Goal: Information Seeking & Learning: Learn about a topic

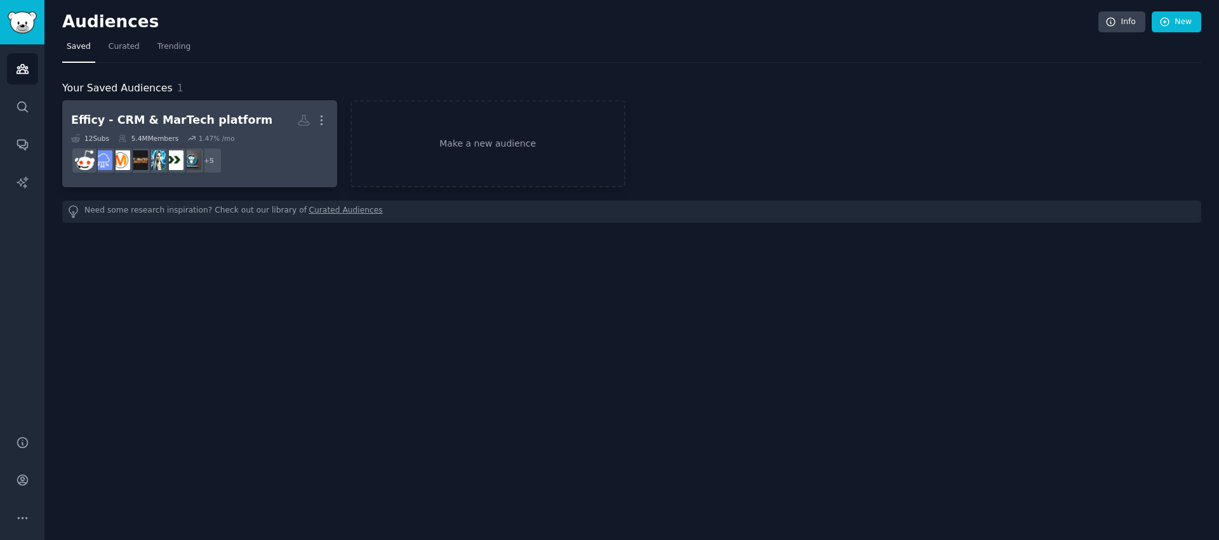
click at [168, 119] on div "Efficy - CRM & MarTech platform" at bounding box center [171, 120] width 201 height 16
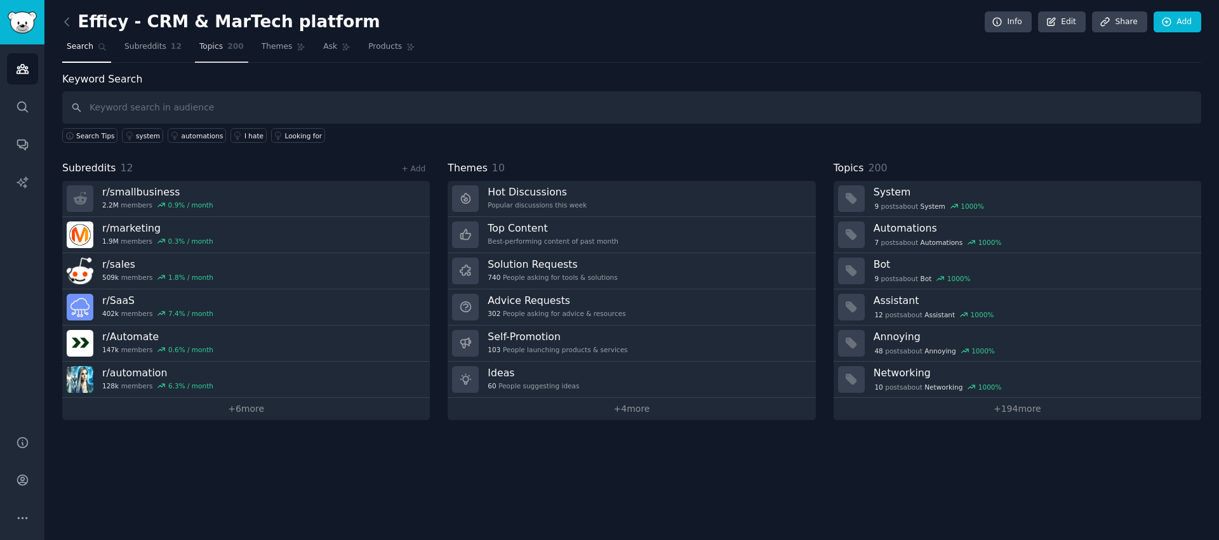
click at [229, 49] on span "200" at bounding box center [235, 46] width 17 height 11
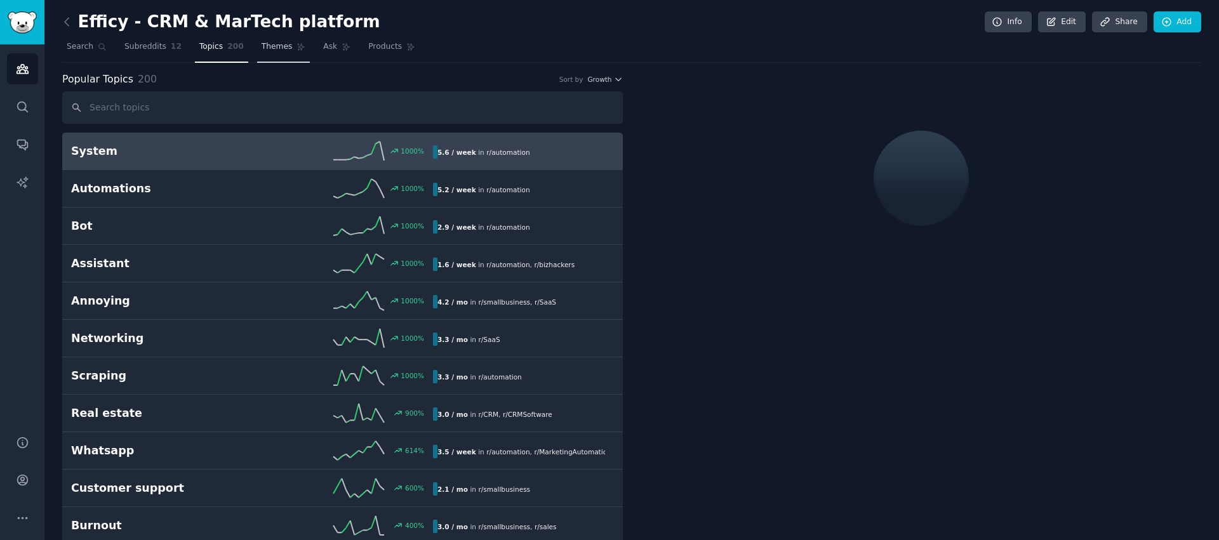
click at [286, 44] on span "Themes" at bounding box center [276, 46] width 31 height 11
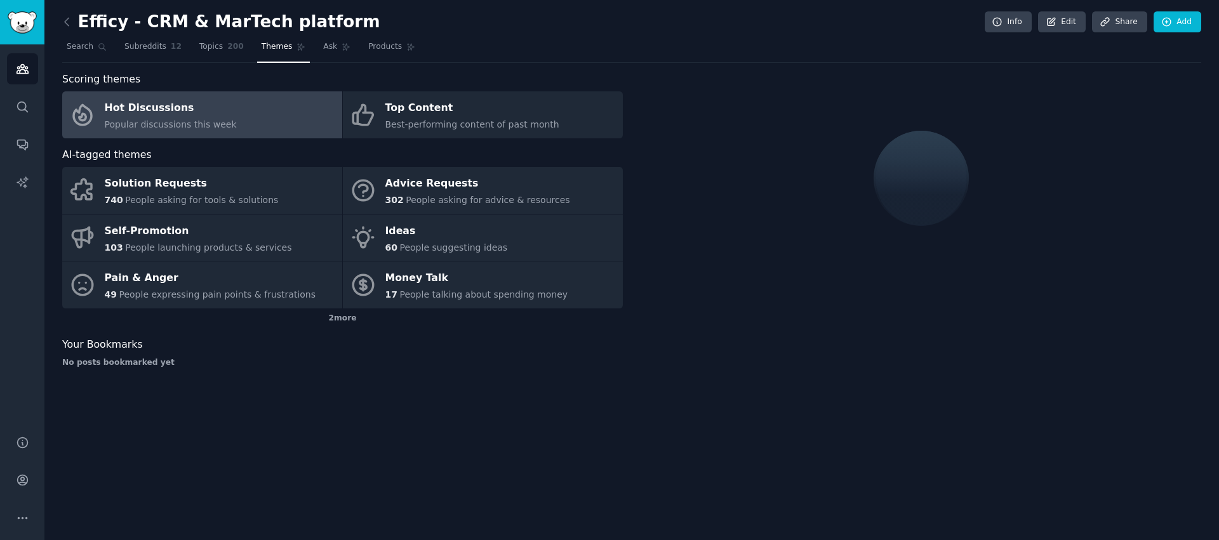
click at [271, 112] on link "Hot Discussions Popular discussions this week" at bounding box center [202, 114] width 280 height 47
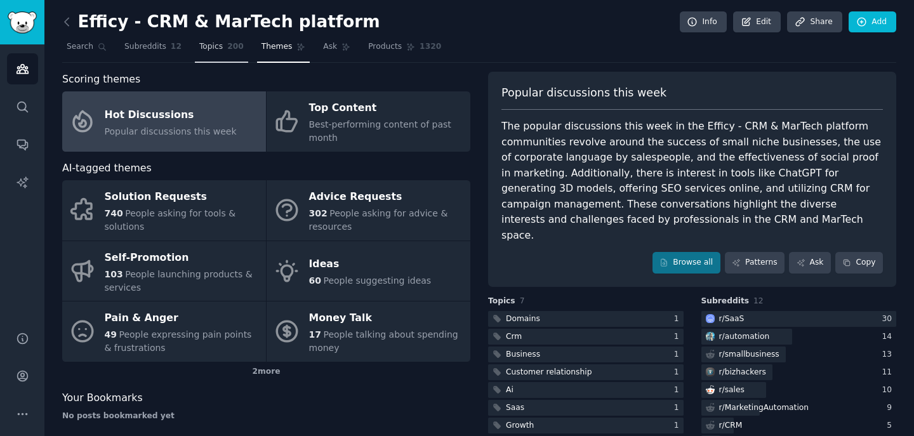
click at [218, 50] on span "Topics" at bounding box center [210, 46] width 23 height 11
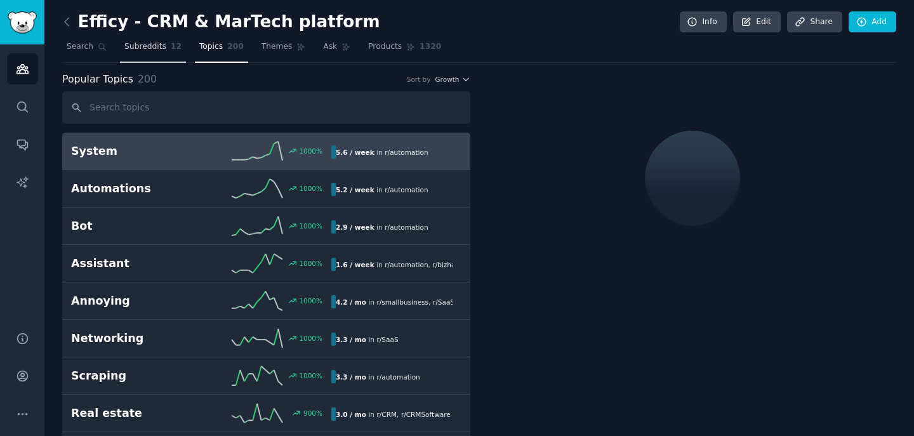
click at [164, 49] on span "Subreddits" at bounding box center [145, 46] width 42 height 11
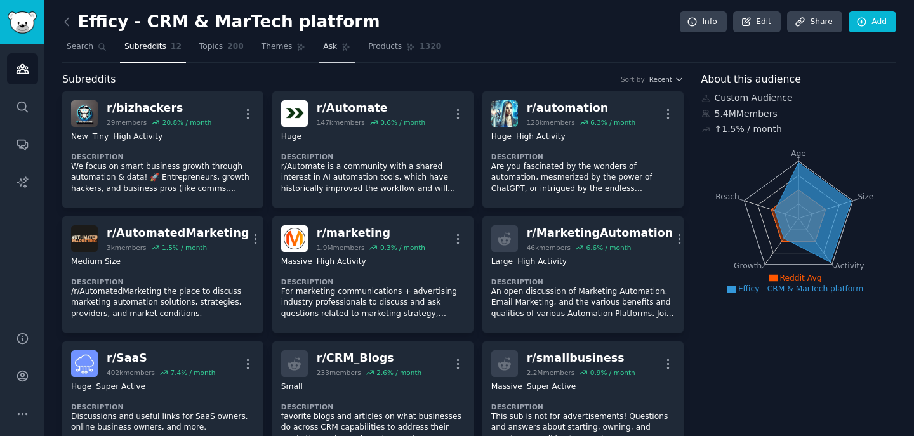
click at [330, 53] on link "Ask" at bounding box center [337, 50] width 36 height 26
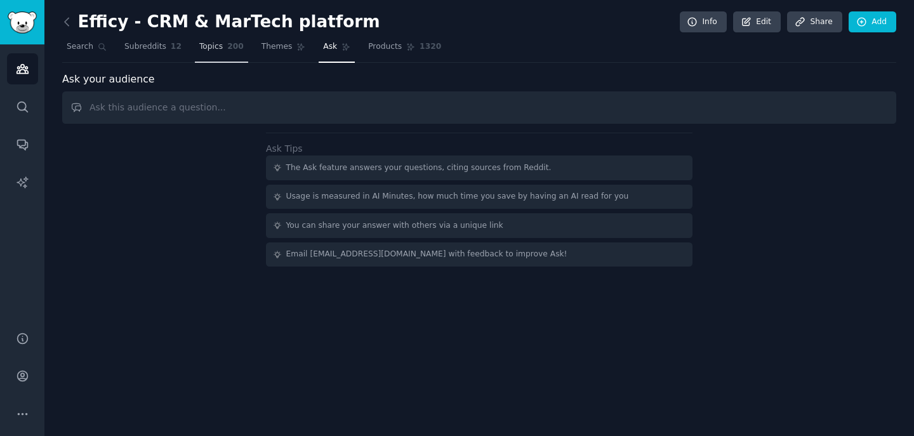
click at [209, 51] on span "Topics" at bounding box center [210, 46] width 23 height 11
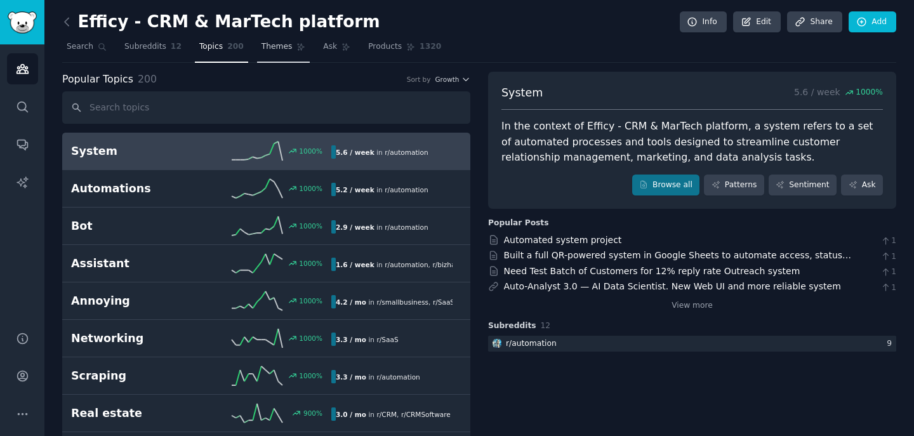
click at [274, 47] on span "Themes" at bounding box center [276, 46] width 31 height 11
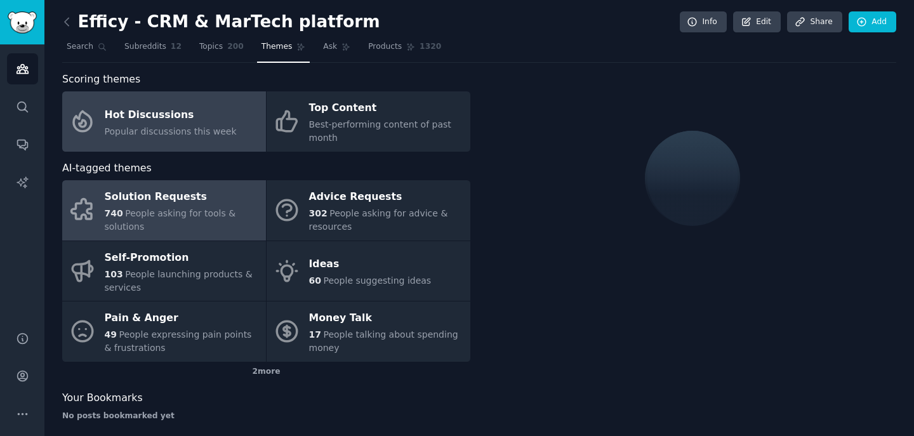
click at [190, 216] on span "People asking for tools & solutions" at bounding box center [170, 219] width 131 height 23
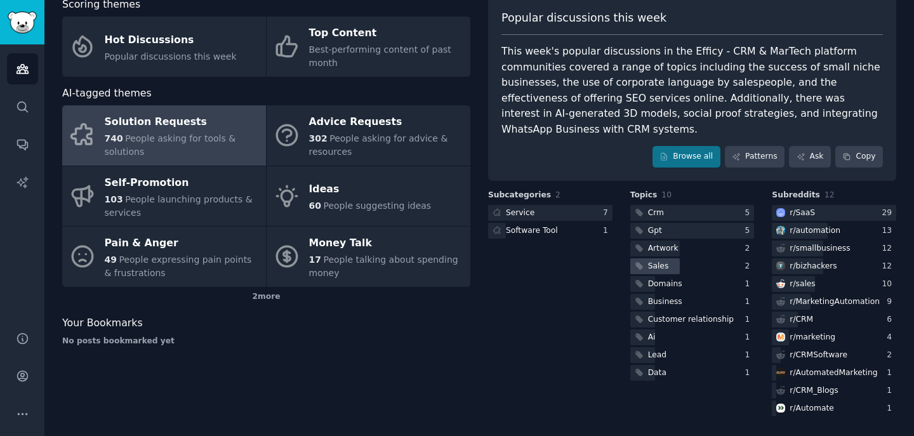
scroll to position [39, 0]
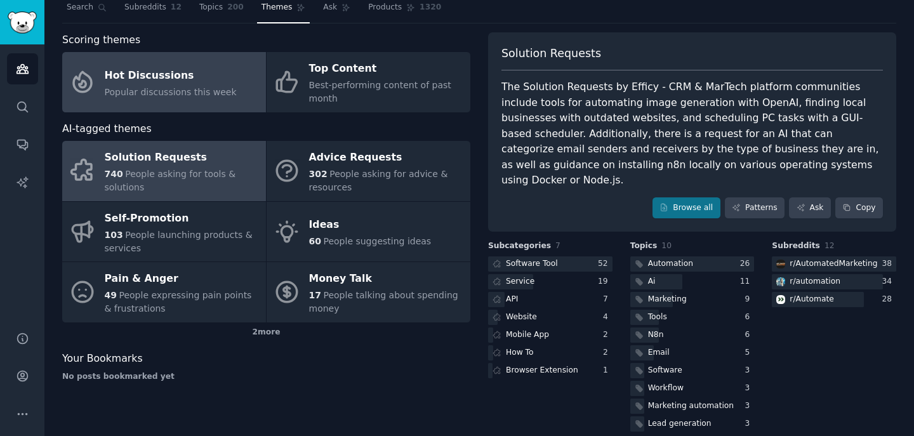
click at [173, 96] on span "Popular discussions this week" at bounding box center [171, 92] width 132 height 10
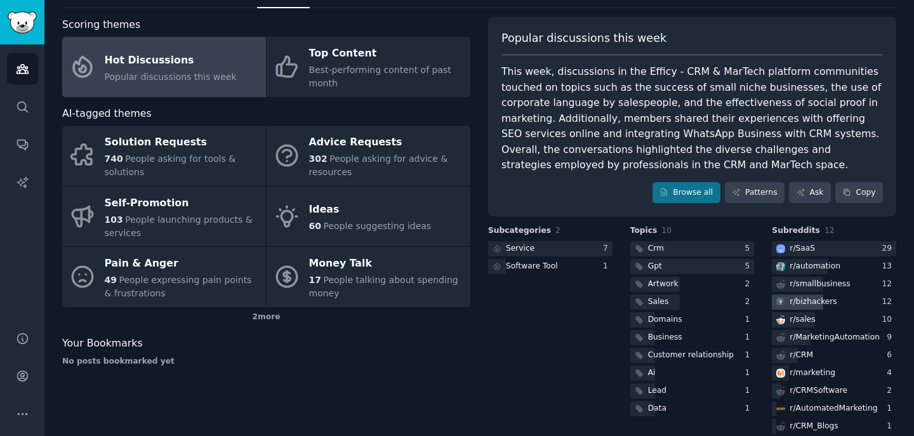
scroll to position [51, 0]
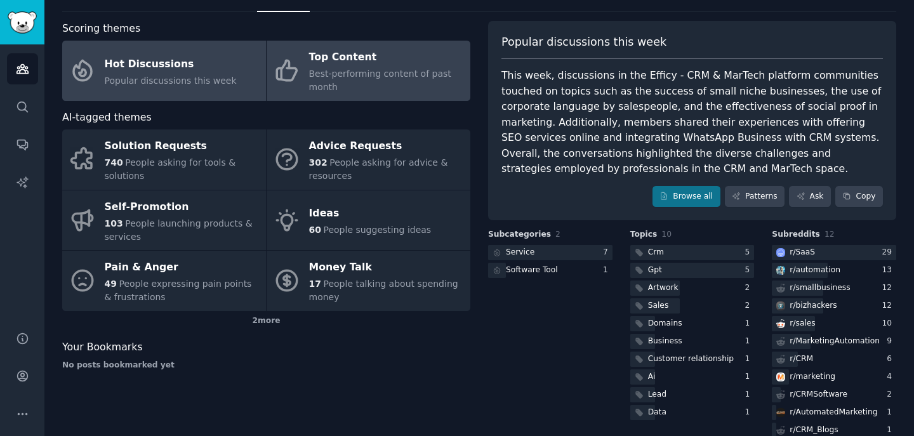
click at [309, 77] on span "Best-performing content of past month" at bounding box center [380, 80] width 142 height 23
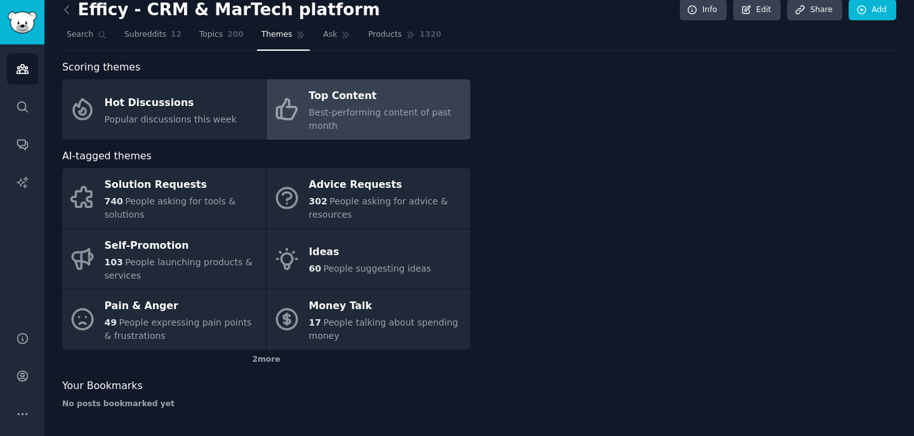
scroll to position [12, 0]
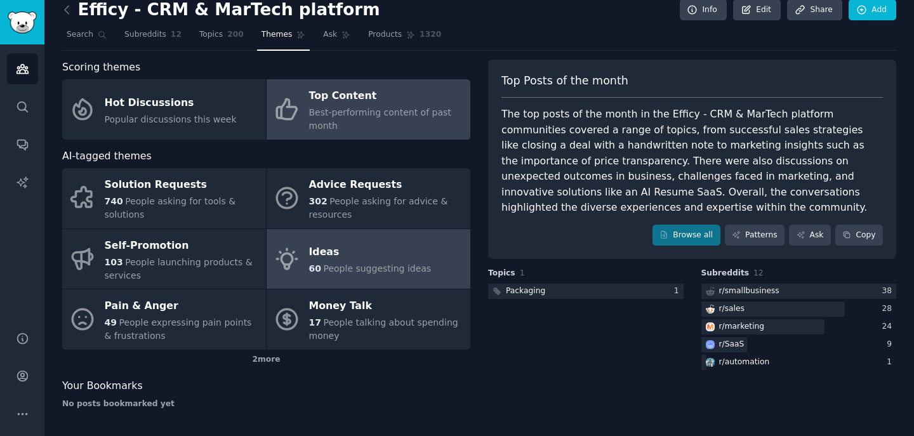
click at [324, 265] on span "People suggesting ideas" at bounding box center [377, 268] width 108 height 10
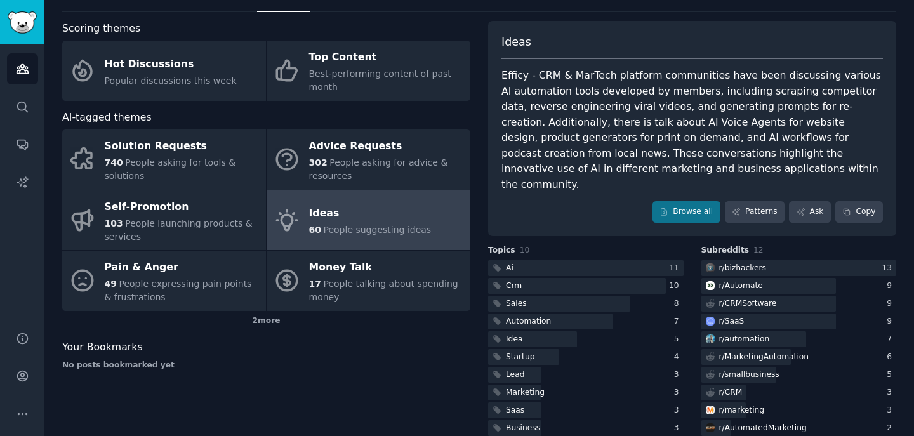
scroll to position [52, 0]
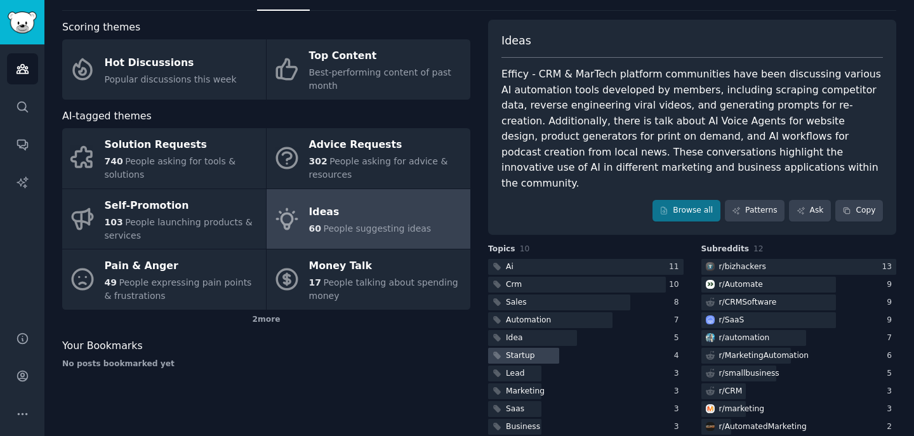
click at [529, 348] on div "Startup" at bounding box center [512, 356] width 49 height 16
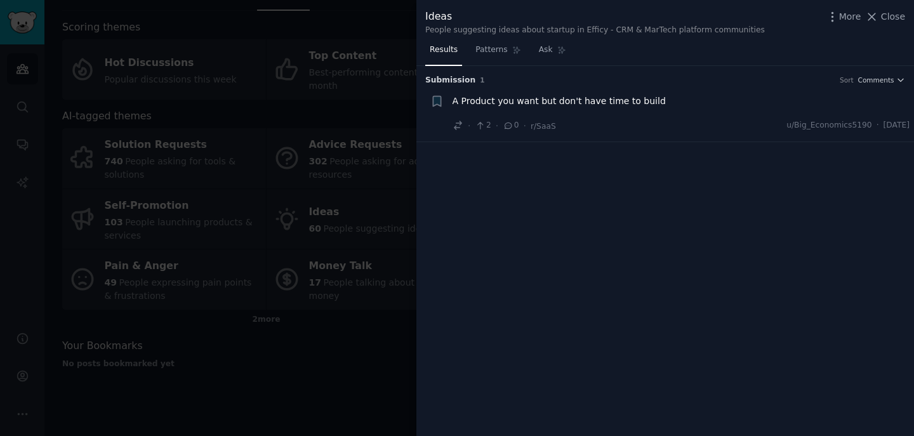
click at [593, 104] on span "A Product you want but don't have time to build" at bounding box center [558, 101] width 213 height 13
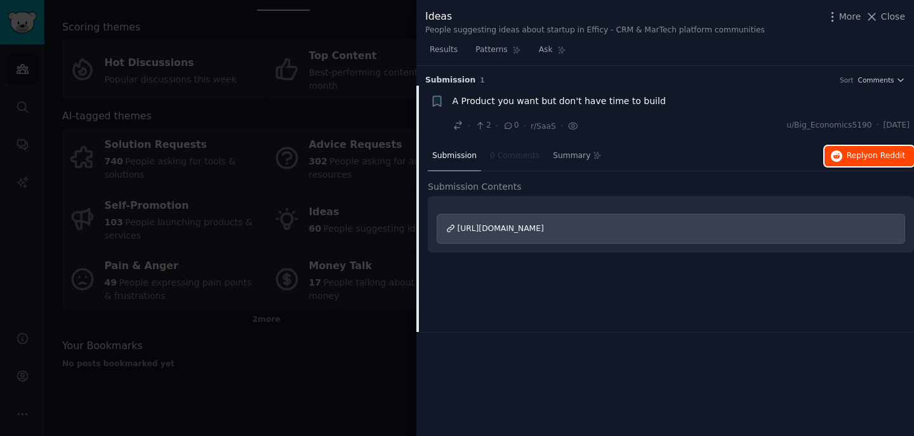
click at [875, 160] on span "on Reddit" at bounding box center [886, 155] width 37 height 9
click at [892, 20] on span "Close" at bounding box center [893, 16] width 24 height 13
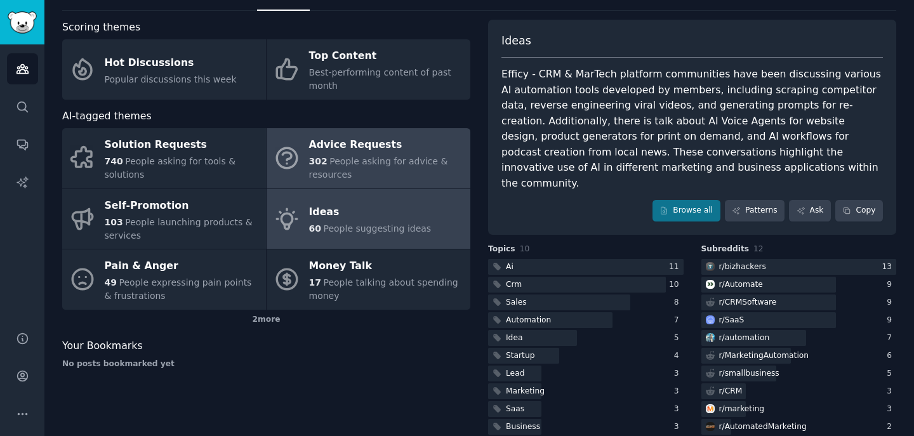
click at [376, 159] on span "People asking for advice & resources" at bounding box center [378, 167] width 139 height 23
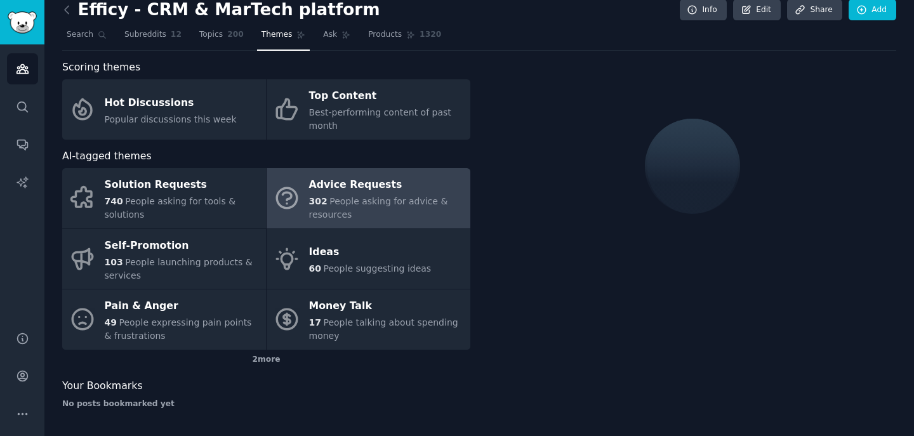
scroll to position [52, 0]
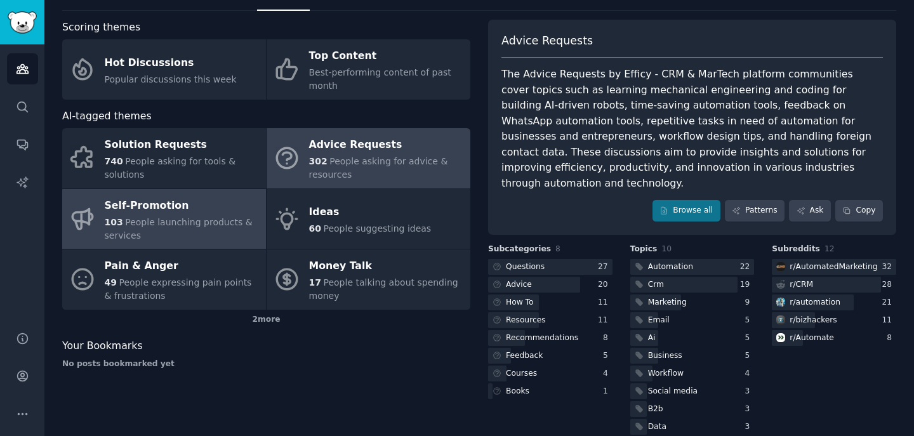
click at [211, 219] on span "People launching products & services" at bounding box center [179, 228] width 148 height 23
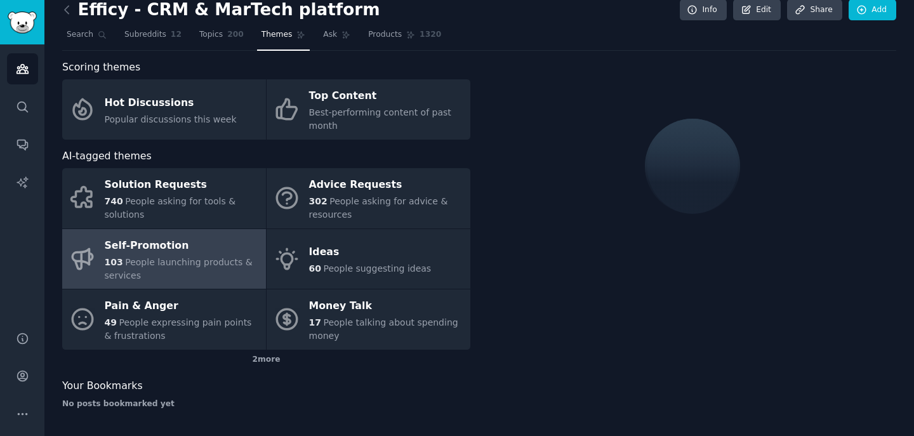
scroll to position [39, 0]
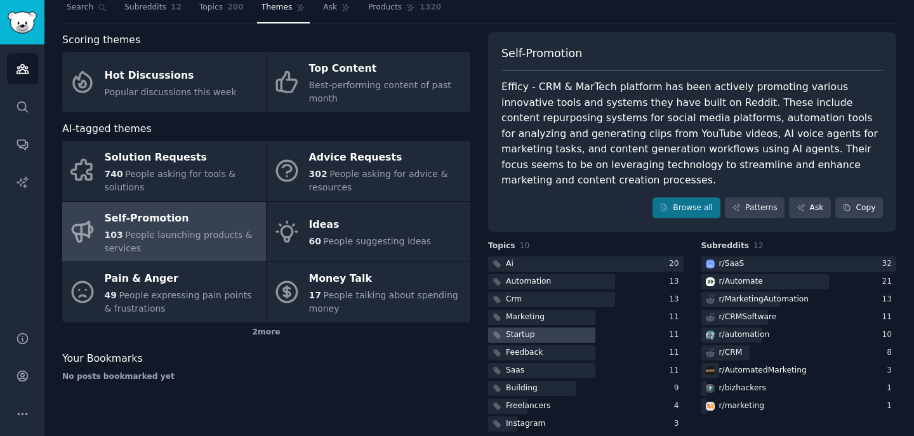
click at [521, 329] on div "Startup" at bounding box center [520, 334] width 29 height 11
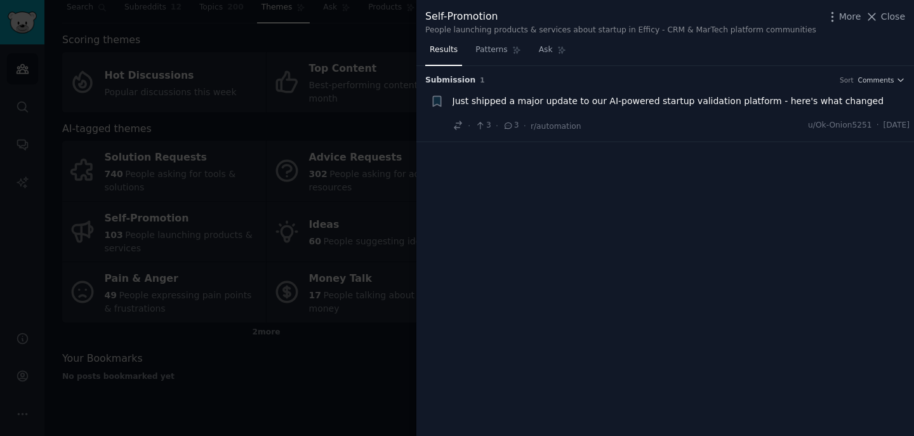
click at [896, 23] on div "More Close" at bounding box center [865, 17] width 79 height 16
click at [896, 18] on span "Close" at bounding box center [893, 16] width 24 height 13
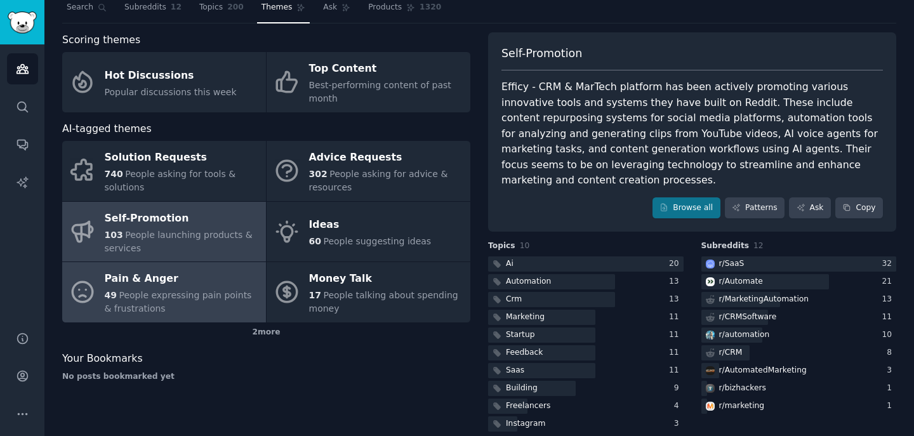
click at [200, 289] on div "49 People expressing pain points & frustrations" at bounding box center [182, 302] width 155 height 27
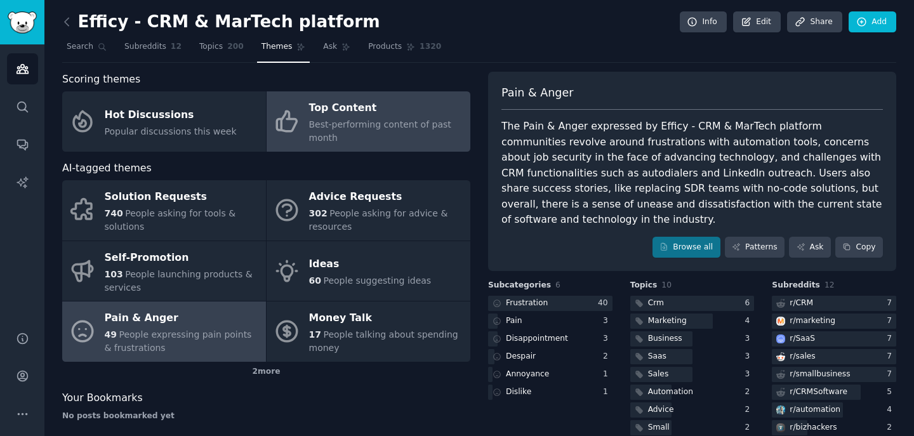
click at [328, 123] on span "Best-performing content of past month" at bounding box center [380, 130] width 142 height 23
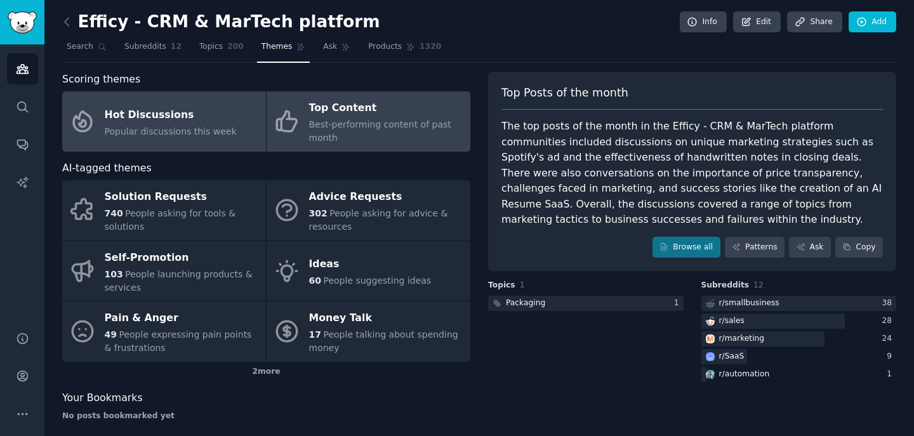
click at [188, 126] on span "Popular discussions this week" at bounding box center [171, 131] width 132 height 10
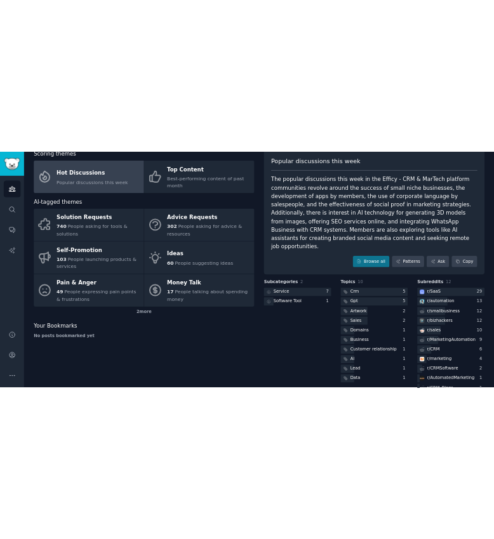
scroll to position [77, 0]
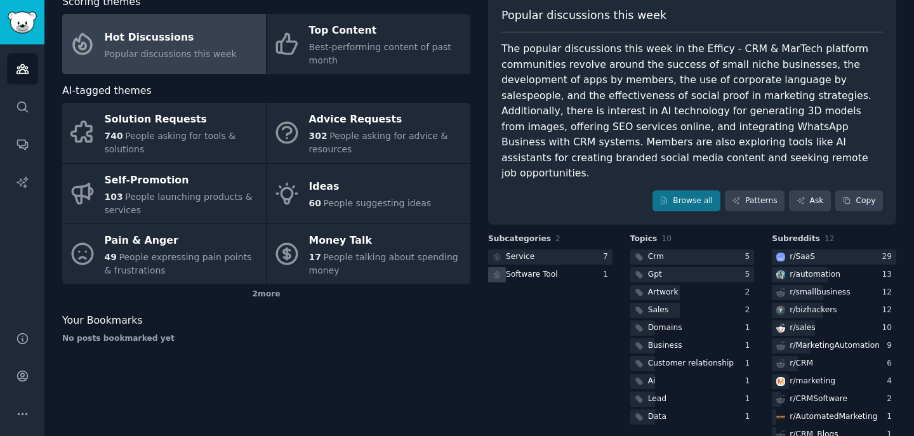
click at [535, 269] on div "Software Tool" at bounding box center [532, 274] width 52 height 11
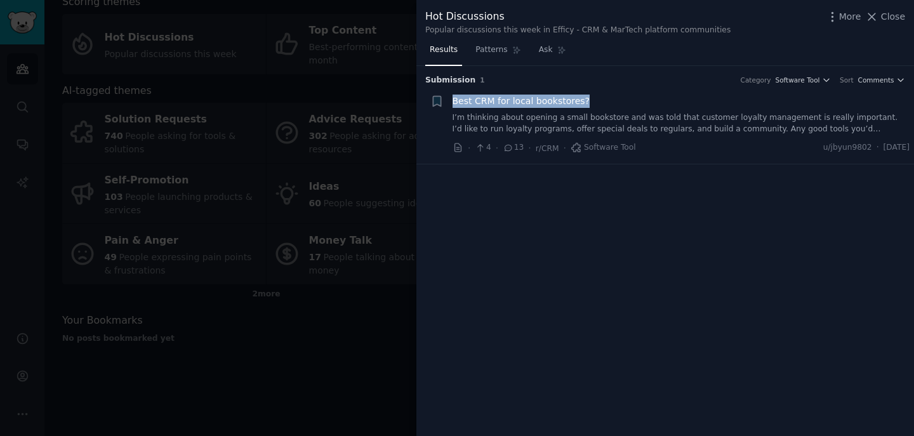
click at [758, 117] on link "I’m thinking about opening a small bookstore and was told that customer loyalty…" at bounding box center [681, 123] width 458 height 22
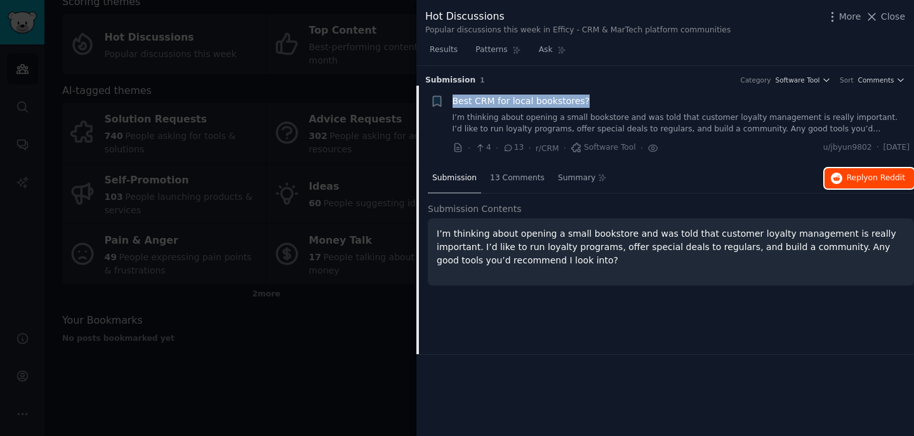
click at [862, 180] on span "Reply on Reddit" at bounding box center [876, 178] width 58 height 11
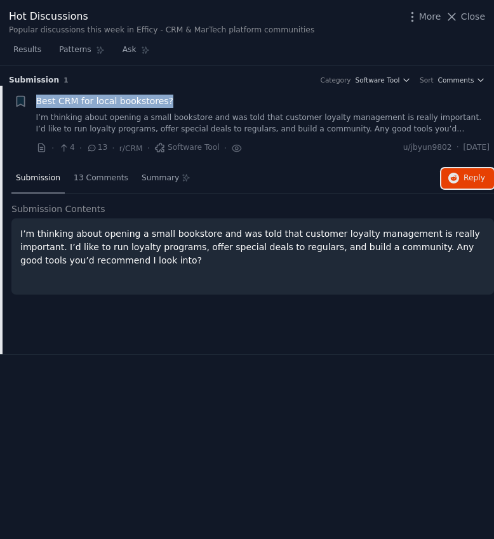
scroll to position [77, 0]
click at [470, 18] on span "Close" at bounding box center [473, 16] width 24 height 13
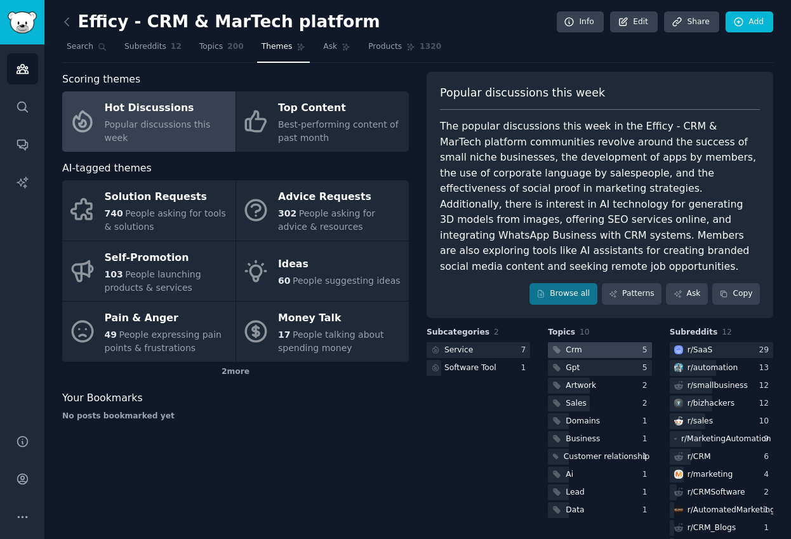
click at [567, 348] on div "Crm" at bounding box center [573, 350] width 16 height 11
